Goal: Information Seeking & Learning: Find specific fact

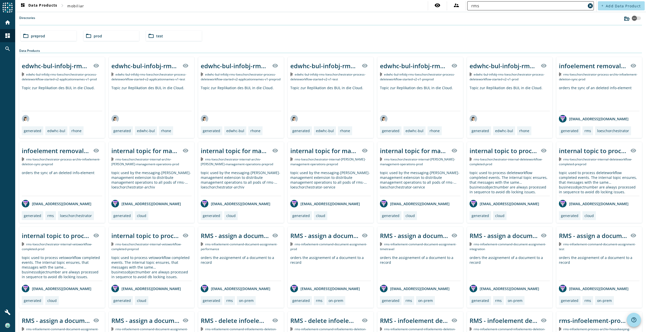
click at [519, 8] on input "rms" at bounding box center [528, 6] width 114 height 6
click at [590, 7] on span "Clear" at bounding box center [589, 5] width 7 height 7
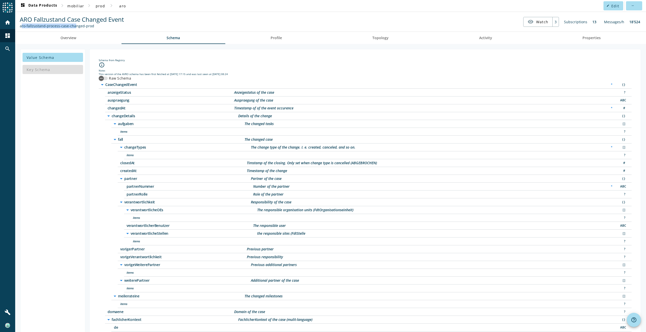
drag, startPoint x: 19, startPoint y: 26, endPoint x: 73, endPoint y: 24, distance: 53.9
click at [73, 24] on div "ARO Fallzustand Case Changed Event aro-fallzustand-process-case-changed-prod" at bounding box center [71, 21] width 107 height 13
drag, startPoint x: 73, startPoint y: 24, endPoint x: 151, endPoint y: 26, distance: 78.4
click at [151, 26] on nav "ARO Fallzustand Case Changed Event aro-fallzustand-process-case-changed-prod vi…" at bounding box center [330, 22] width 626 height 16
drag, startPoint x: 82, startPoint y: 25, endPoint x: 19, endPoint y: 25, distance: 62.5
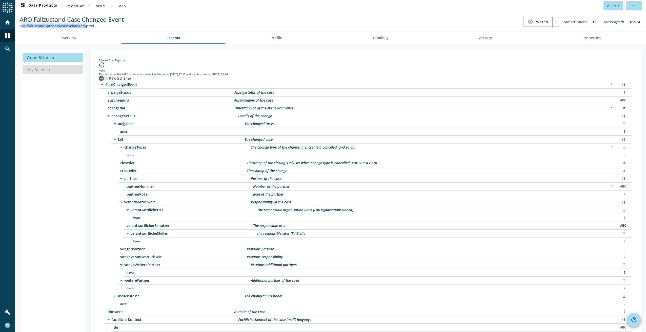
click at [19, 25] on div "ARO Fallzustand Case Changed Event aro-fallzustand-process-case-changed-prod" at bounding box center [71, 21] width 107 height 13
copy div "aro-fallzustand-process-case-changed"
click at [86, 26] on div "aro-fallzustand-process-case-changed-prod" at bounding box center [72, 26] width 104 height 5
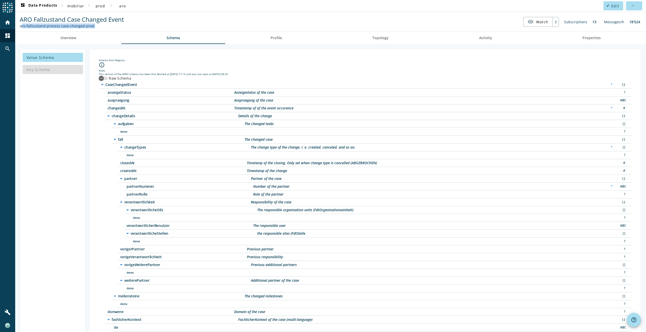
drag, startPoint x: 86, startPoint y: 26, endPoint x: 138, endPoint y: 27, distance: 51.9
click at [138, 27] on nav "ARO Fallzustand Case Changed Event aro-fallzustand-process-case-changed-prod vi…" at bounding box center [330, 22] width 626 height 16
